Goal: Task Accomplishment & Management: Use online tool/utility

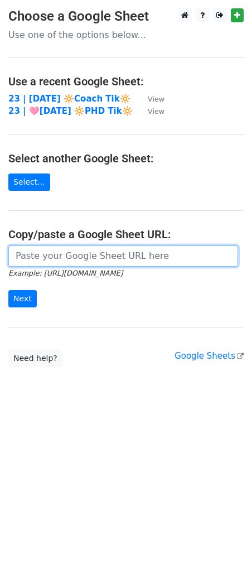
click at [80, 252] on input "url" at bounding box center [123, 255] width 230 height 21
paste input "https://docs.google.com/spreadsheets/d/1IJJCq4YLG3e9HHTDW6Oj8WI-7qsqMy_XPFettL-…"
type input "https://docs.google.com/spreadsheets/d/1IJJCq4YLG3e9HHTDW6Oj8WI-7qsqMy_XPFettL-…"
click at [8, 290] on input "Next" at bounding box center [22, 298] width 28 height 17
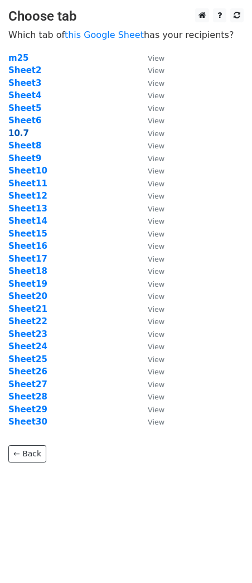
click at [20, 130] on strong "10.7" at bounding box center [18, 133] width 21 height 10
click at [22, 130] on strong "10.7" at bounding box center [18, 133] width 21 height 10
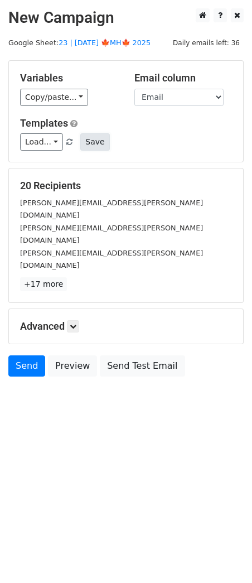
click at [80, 142] on button "Save" at bounding box center [94, 141] width 29 height 17
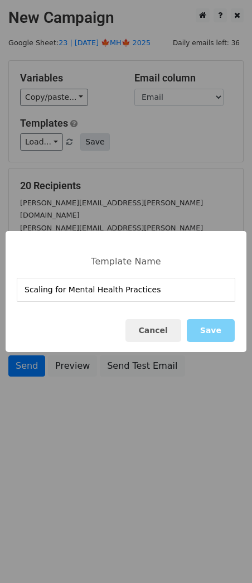
type input "Scaling for Mental Health Practices"
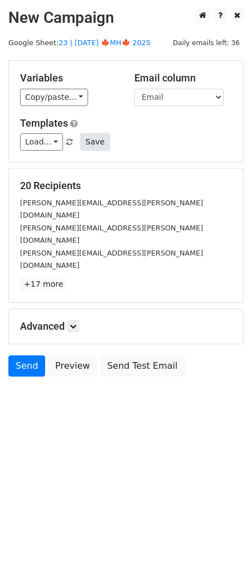
click at [95, 139] on button "Save" at bounding box center [94, 141] width 29 height 17
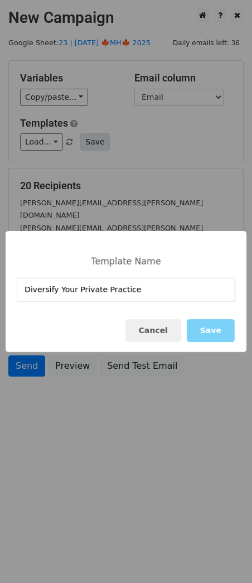
type input "Diversify Your Private Practice"
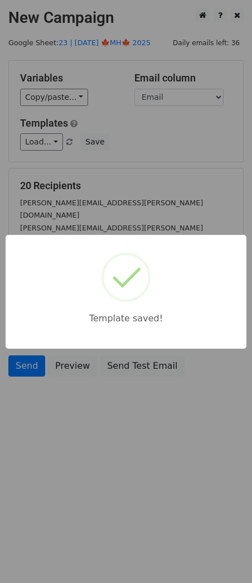
click at [90, 168] on div "Template saved!" at bounding box center [126, 291] width 252 height 583
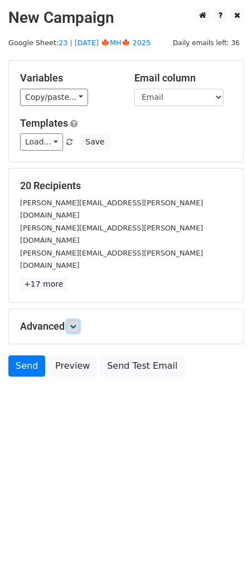
click at [76, 323] on icon at bounding box center [73, 326] width 7 height 7
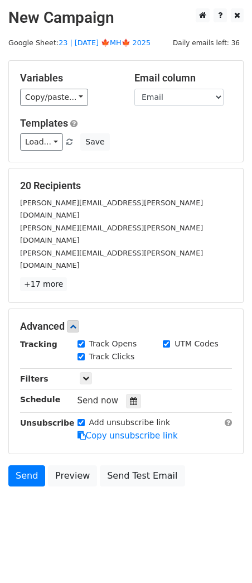
click at [124, 370] on div "Tracking Track Opens UTM Codes Track Clicks Filters Only include spreadsheet ro…" at bounding box center [126, 390] width 212 height 104
click at [130, 397] on icon at bounding box center [133, 401] width 7 height 8
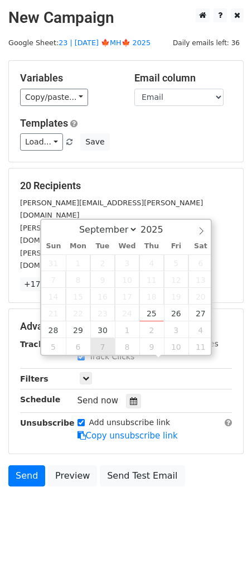
type input "2025-10-07 12:00"
select select "9"
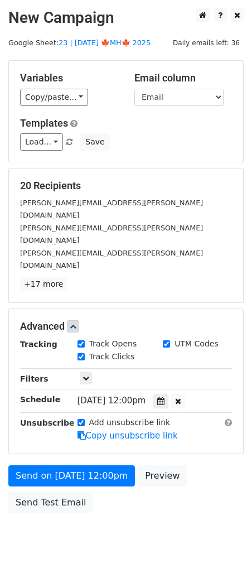
click at [120, 468] on div "Send on Oct 7 at 12:00pm Preview Send Test Email" at bounding box center [126, 492] width 252 height 54
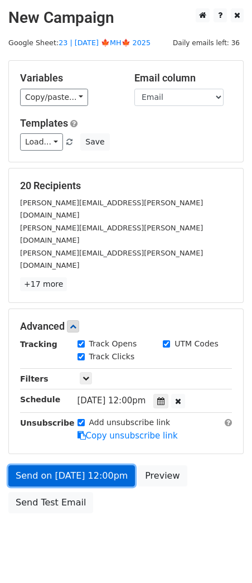
click at [93, 465] on link "Send on Oct 7 at 12:00pm" at bounding box center [71, 475] width 127 height 21
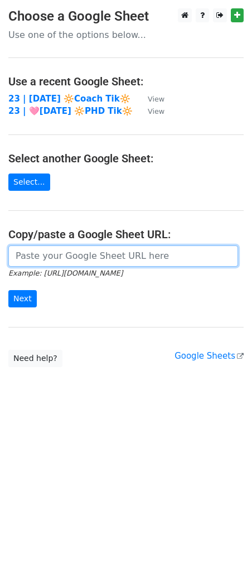
click at [55, 256] on input "url" at bounding box center [123, 255] width 230 height 21
paste input "[URL][DOMAIN_NAME]"
type input "[URL][DOMAIN_NAME]"
click at [8, 290] on input "Next" at bounding box center [22, 298] width 28 height 17
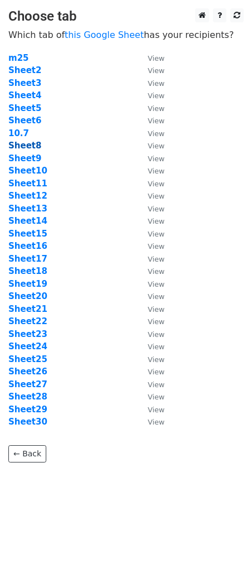
click at [28, 148] on strong "Sheet8" at bounding box center [24, 145] width 33 height 10
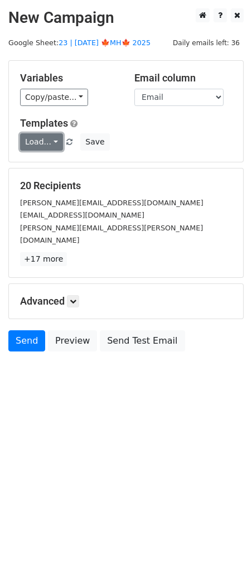
click at [31, 140] on link "Load..." at bounding box center [41, 141] width 43 height 17
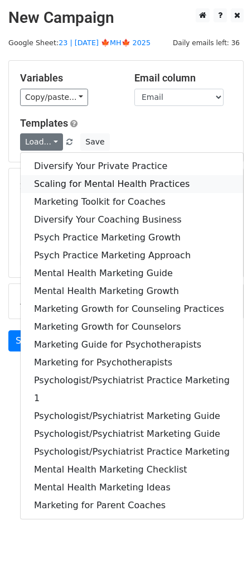
click at [52, 181] on link "Scaling for Mental Health Practices" at bounding box center [132, 184] width 222 height 18
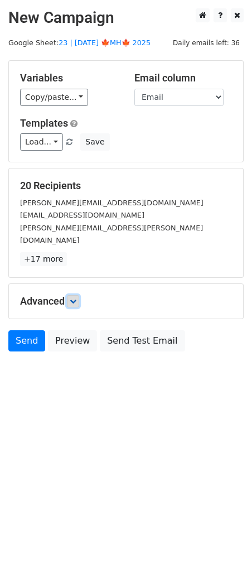
click at [70, 295] on link at bounding box center [73, 301] width 12 height 12
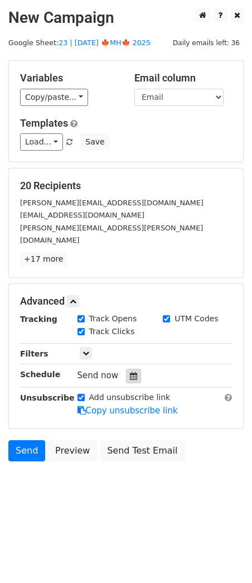
click at [126, 368] on div at bounding box center [133, 375] width 15 height 14
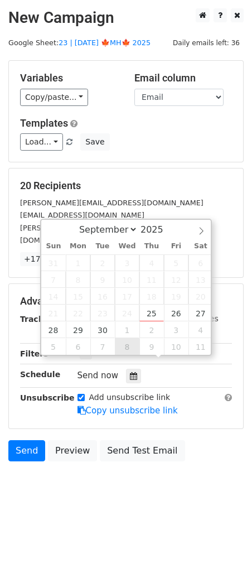
type input "[DATE] 12:00"
select select "9"
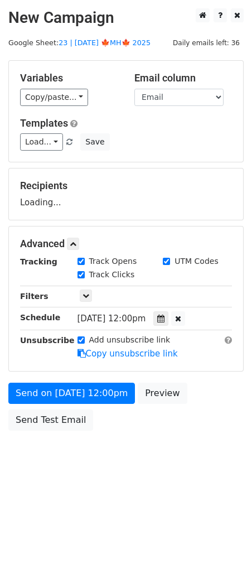
click at [75, 403] on div "Send on [DATE] 12:00pm Preview Send Test Email" at bounding box center [126, 409] width 252 height 54
click at [101, 403] on div "Send on [DATE] 12:00pm Preview Send Test Email" at bounding box center [126, 409] width 252 height 54
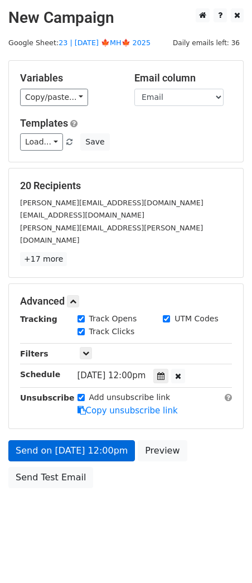
click at [108, 405] on link "Copy unsubscribe link" at bounding box center [127, 410] width 100 height 10
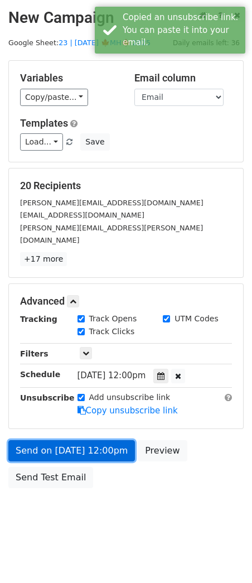
click at [108, 440] on link "Send on [DATE] 12:00pm" at bounding box center [71, 450] width 127 height 21
